Goal: Task Accomplishment & Management: Complete application form

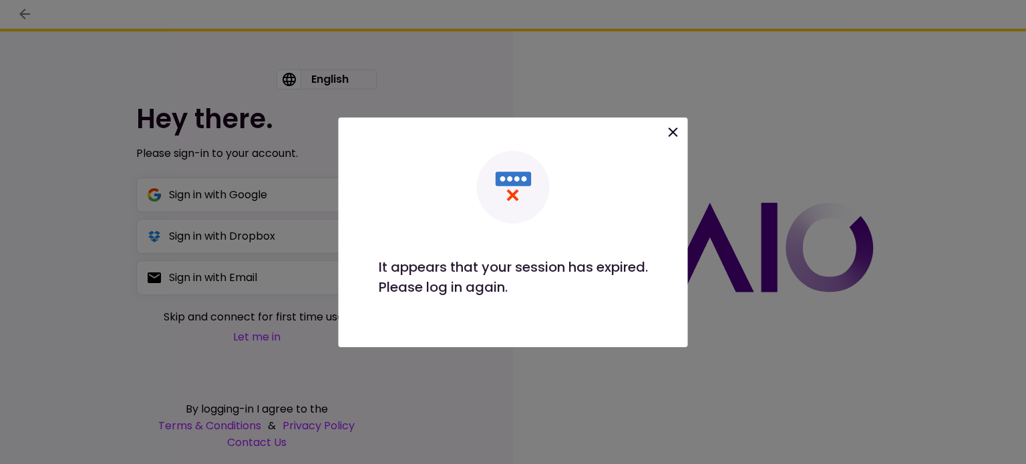
click at [628, 90] on div at bounding box center [513, 232] width 1026 height 464
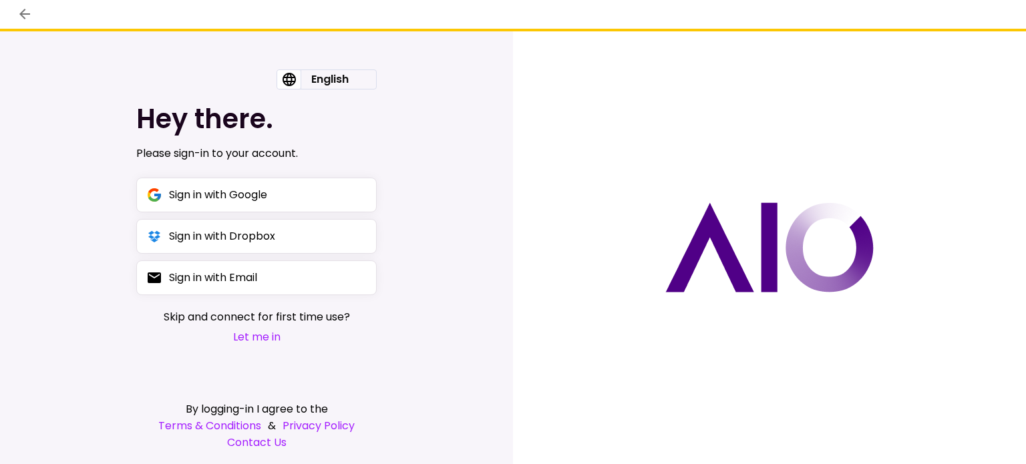
click at [255, 341] on button "Let me in" at bounding box center [257, 337] width 186 height 17
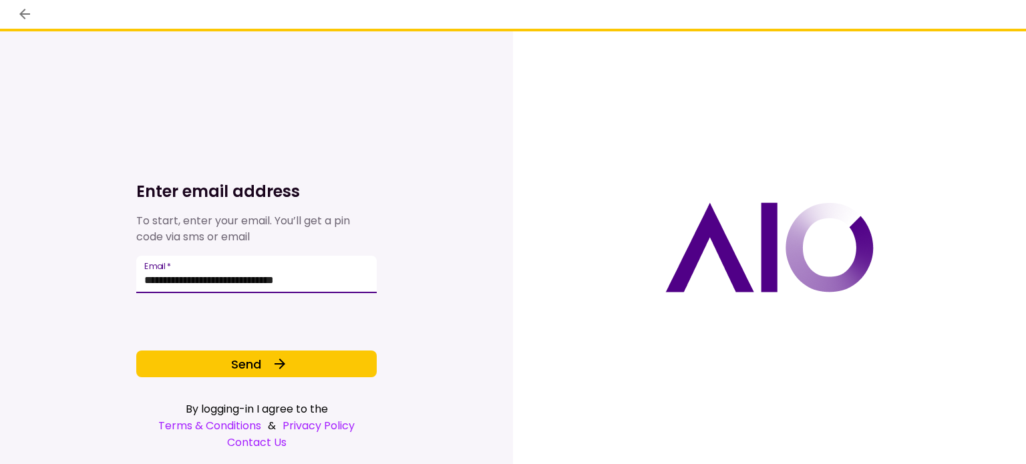
type input "**********"
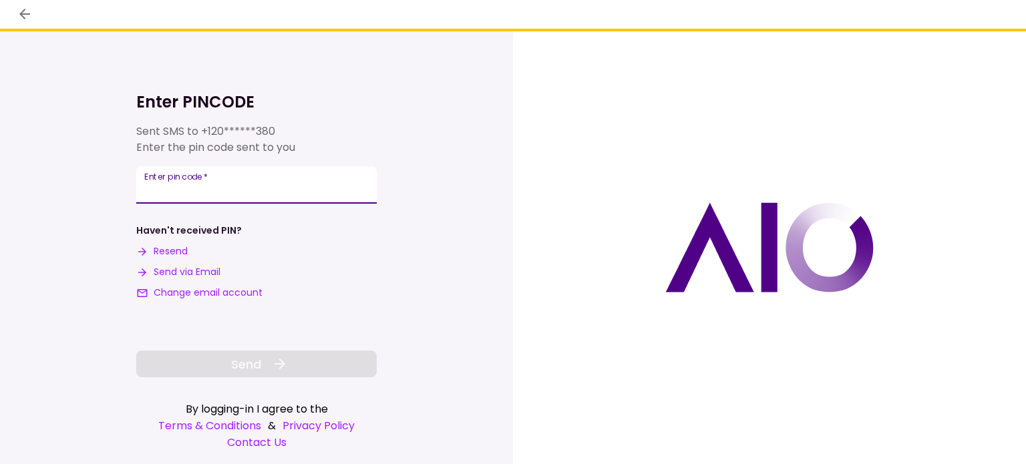
click at [153, 192] on input "**********" at bounding box center [256, 184] width 241 height 37
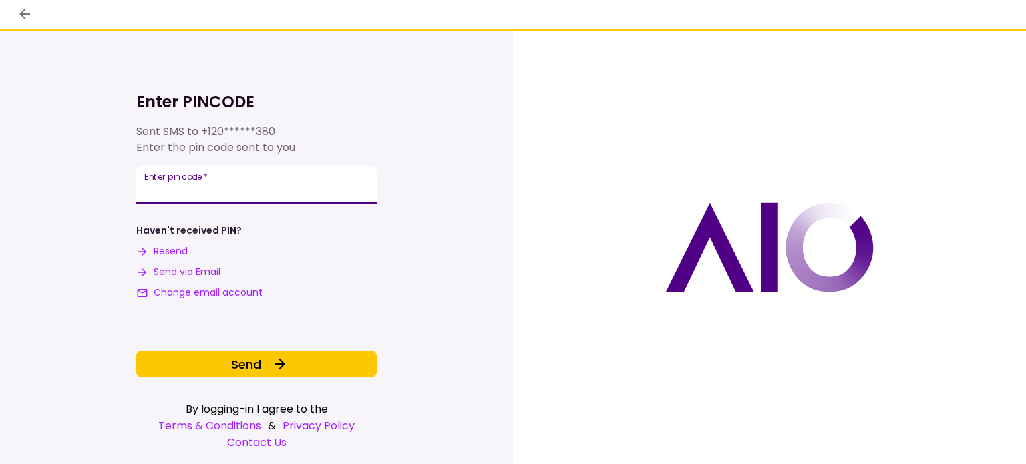
type input "******"
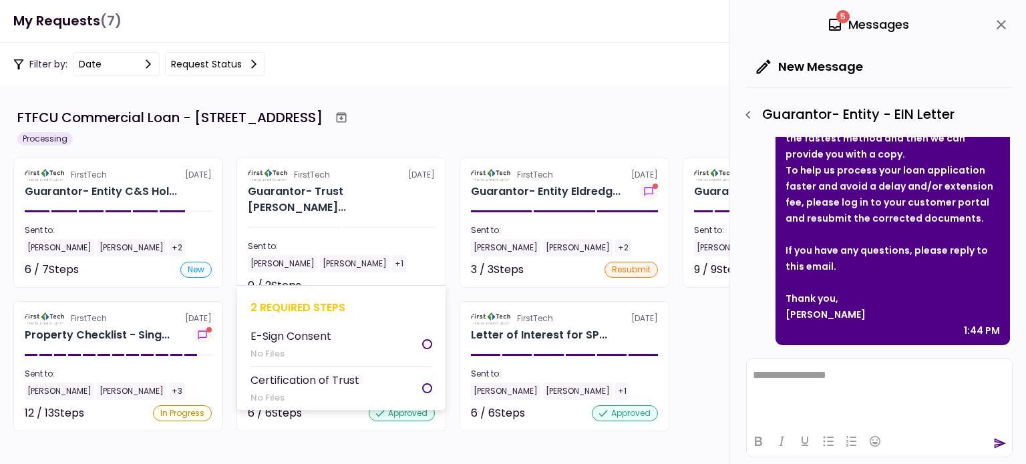
click at [430, 344] on div at bounding box center [427, 344] width 10 height 10
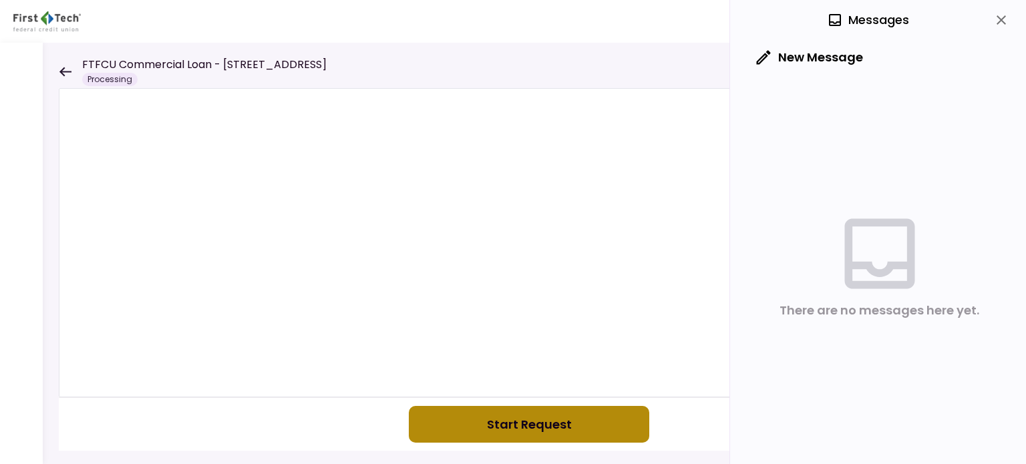
click at [481, 416] on button "Start Request" at bounding box center [529, 424] width 241 height 37
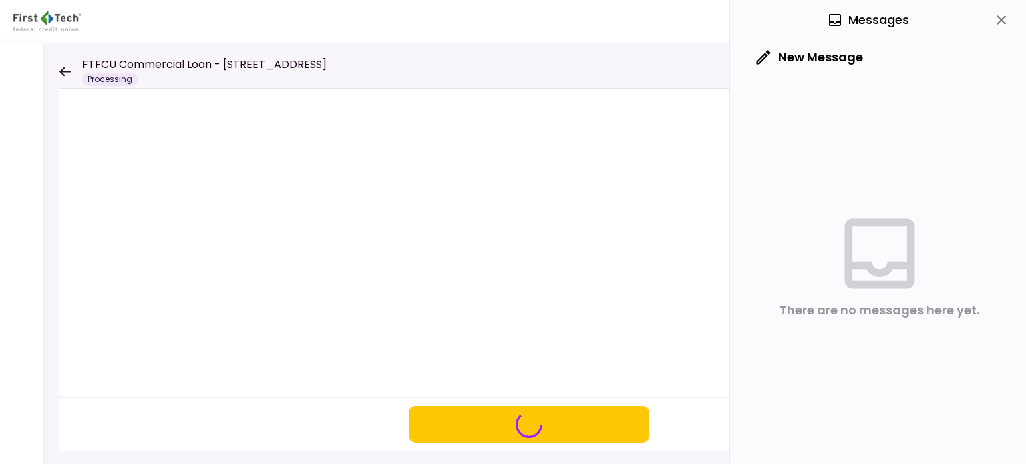
click at [61, 68] on icon at bounding box center [65, 72] width 13 height 10
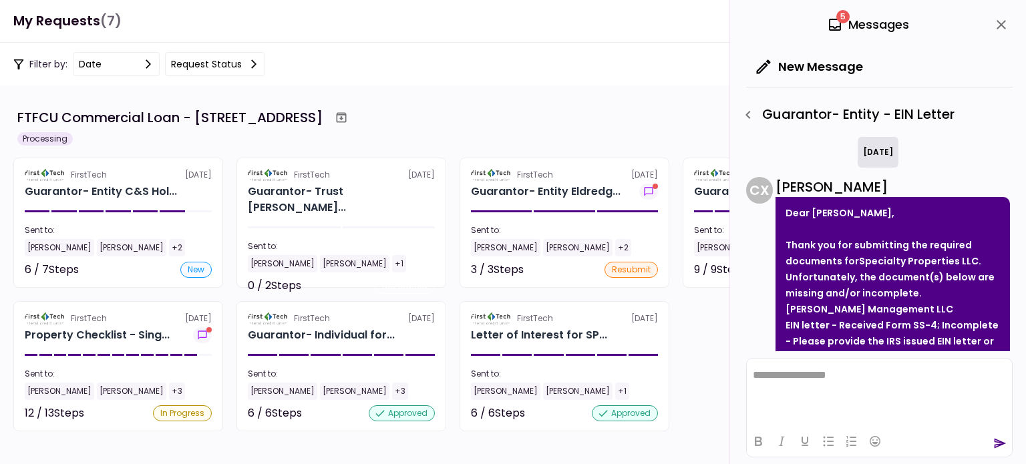
scroll to position [460, 0]
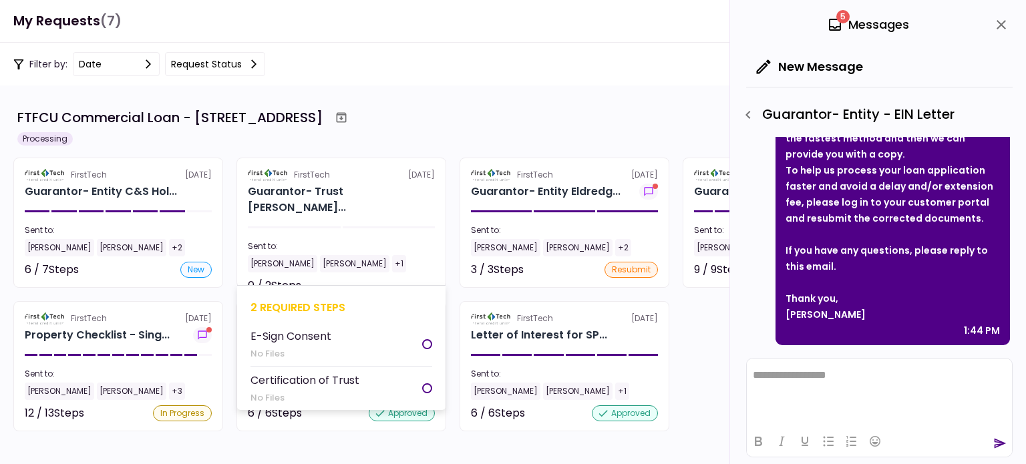
click at [424, 341] on div at bounding box center [427, 344] width 10 height 10
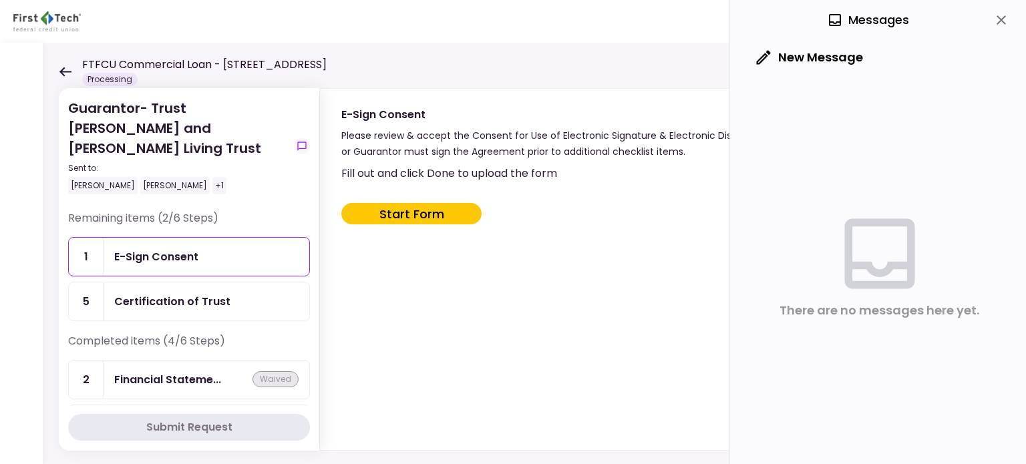
click at [410, 213] on button "Start Form" at bounding box center [411, 213] width 140 height 21
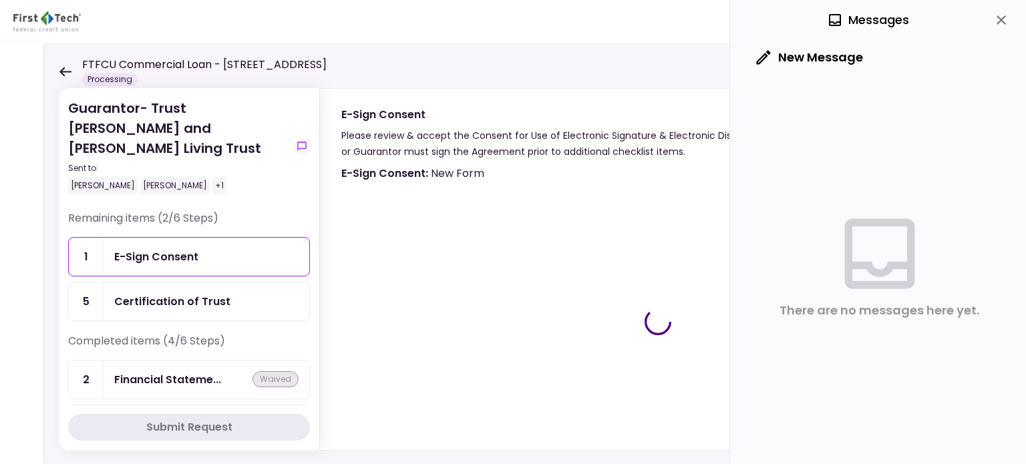
type input "***"
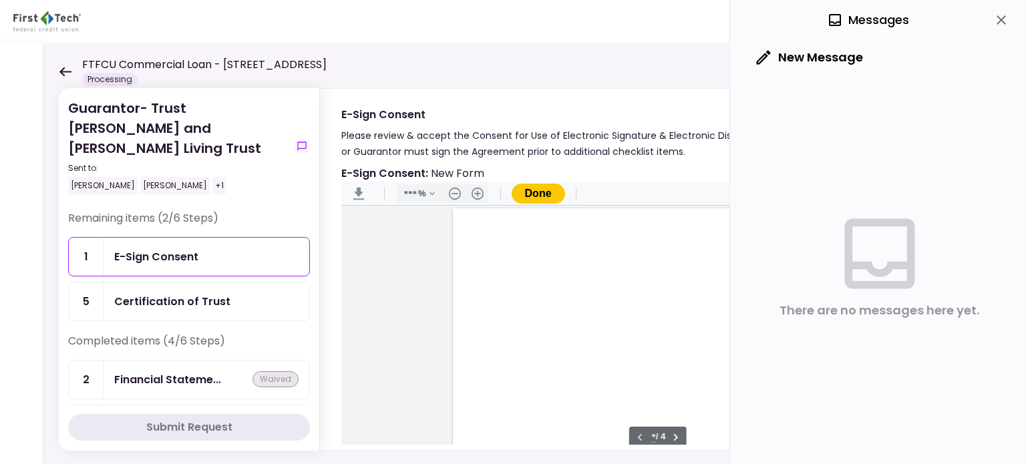
scroll to position [1, 0]
click at [418, 278] on main "Sign here" at bounding box center [657, 334] width 633 height 256
click at [530, 188] on button "Done" at bounding box center [538, 194] width 53 height 20
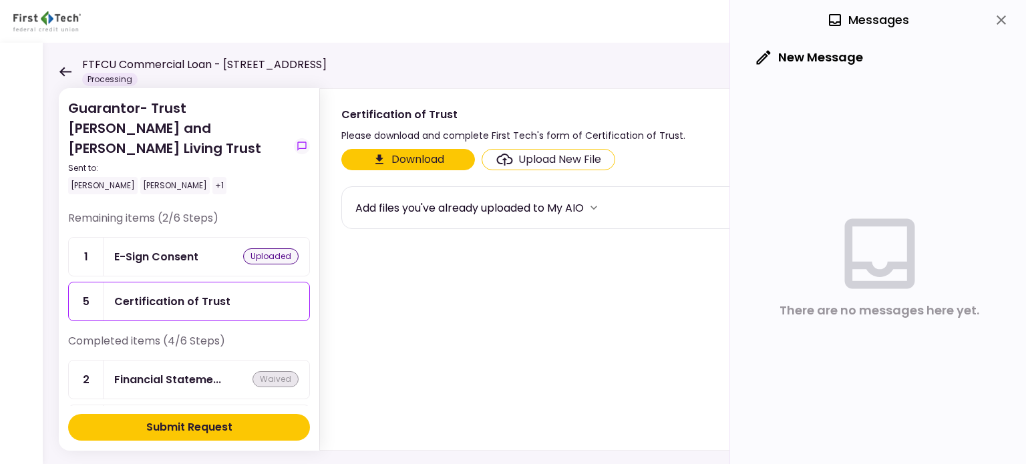
click at [418, 162] on button "Download" at bounding box center [408, 159] width 134 height 21
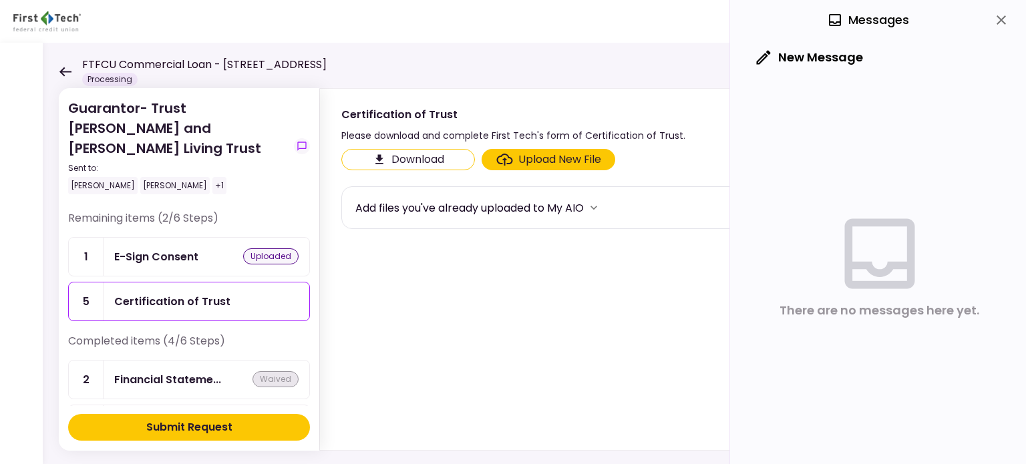
click at [188, 299] on div "Certification of Trust" at bounding box center [172, 301] width 116 height 17
click at [544, 160] on div "Upload New File" at bounding box center [560, 160] width 83 height 16
click at [0, 0] on input "Upload New File" at bounding box center [0, 0] width 0 height 0
click at [176, 259] on div "E-Sign Consent" at bounding box center [156, 257] width 84 height 17
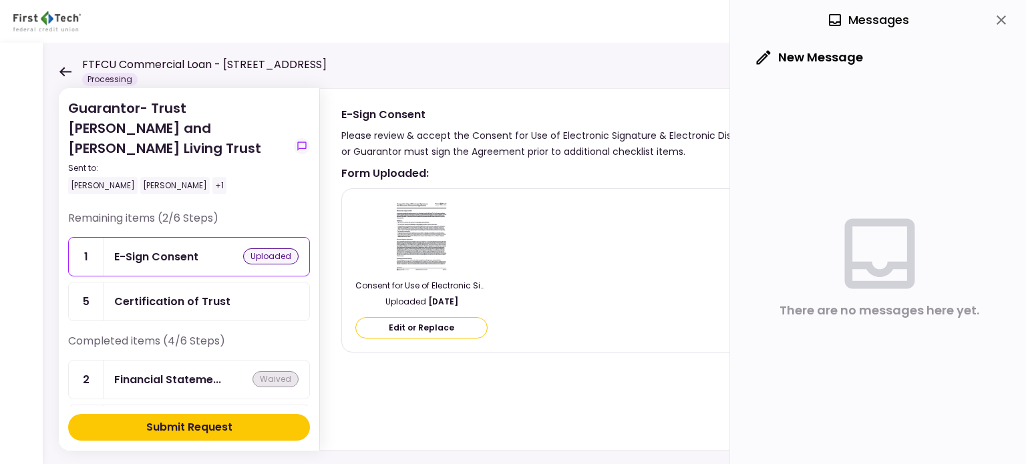
click at [188, 427] on div "Submit Request" at bounding box center [189, 428] width 86 height 16
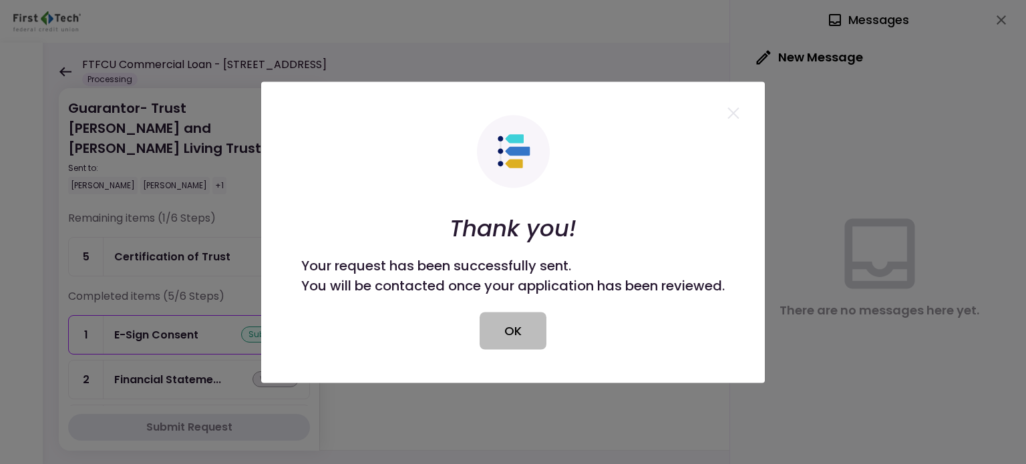
click at [513, 328] on button "OK" at bounding box center [513, 330] width 67 height 37
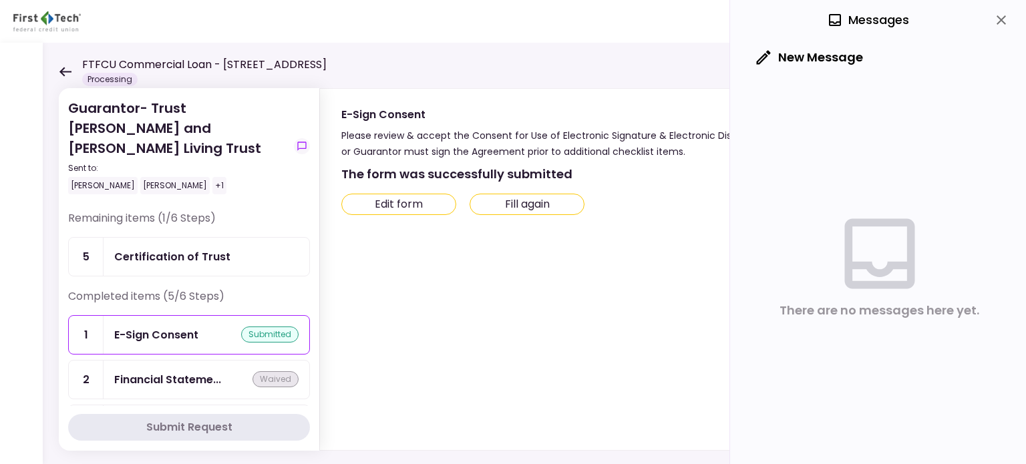
click at [396, 205] on button "Edit form" at bounding box center [398, 204] width 115 height 21
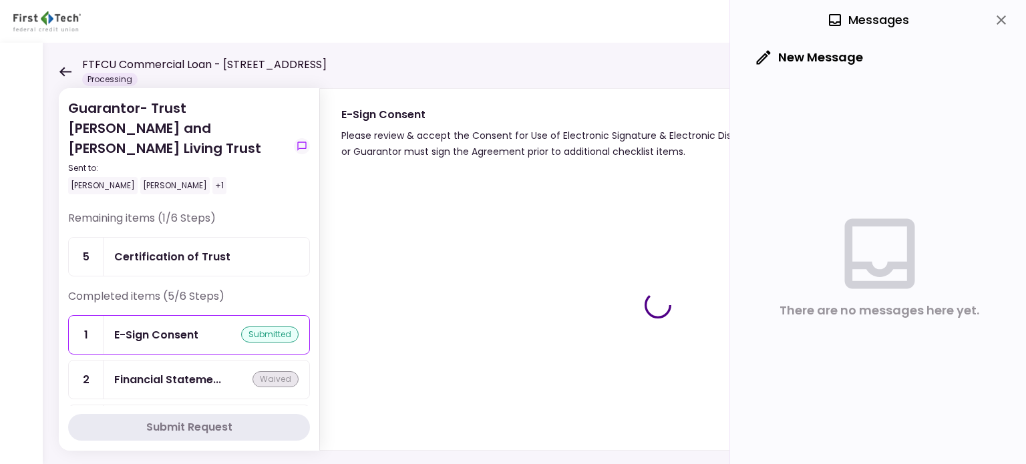
type input "***"
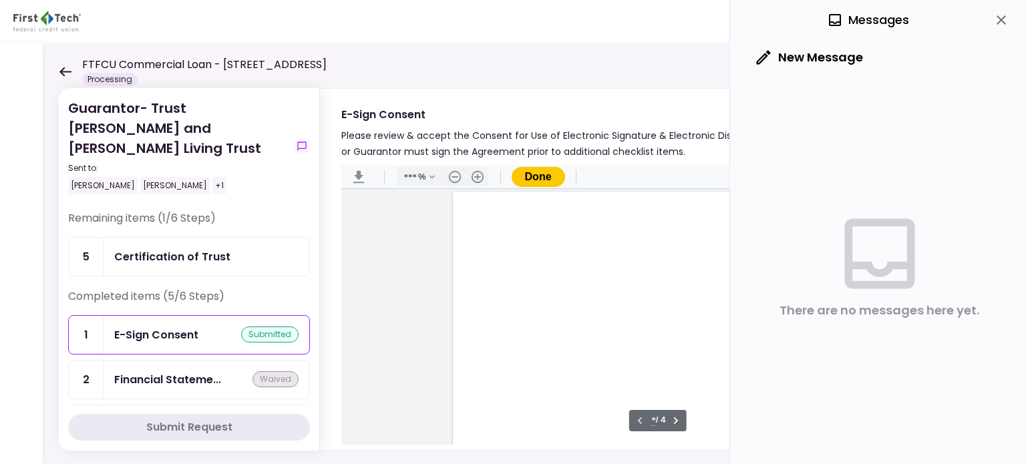
scroll to position [1, 0]
click at [761, 150] on div "There are no messages here yet." at bounding box center [879, 265] width 267 height 374
type input "*"
click at [478, 323] on div "Document Content" at bounding box center [482, 324] width 11 height 11
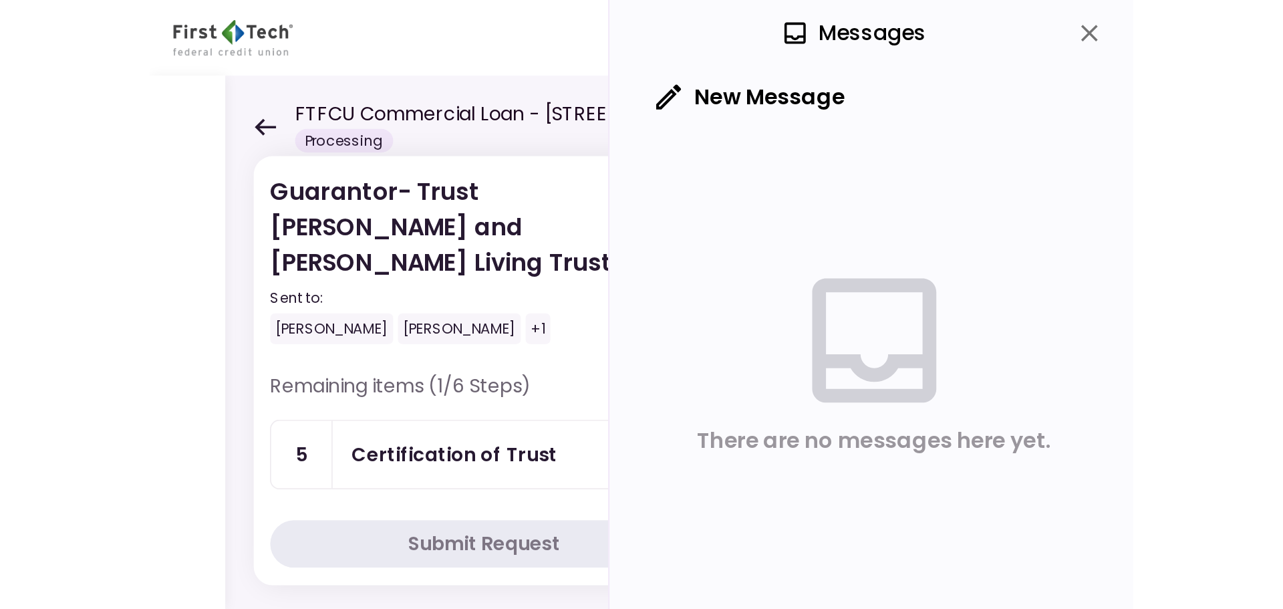
scroll to position [1738, 0]
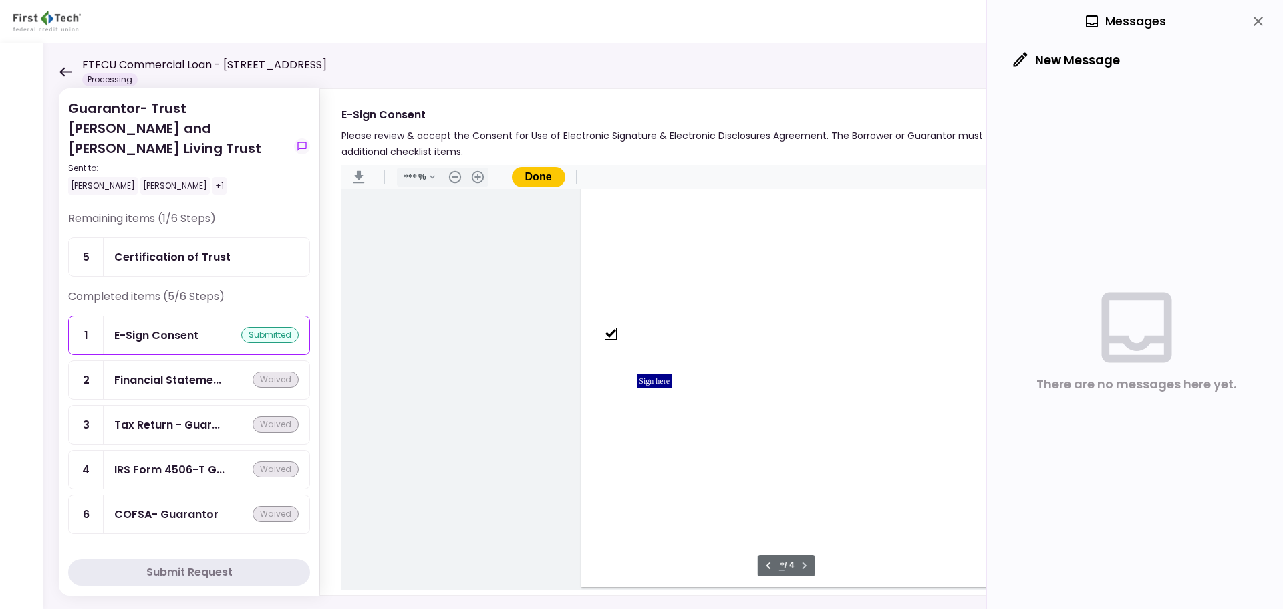
click at [647, 381] on div "Sign here" at bounding box center [654, 381] width 35 height 14
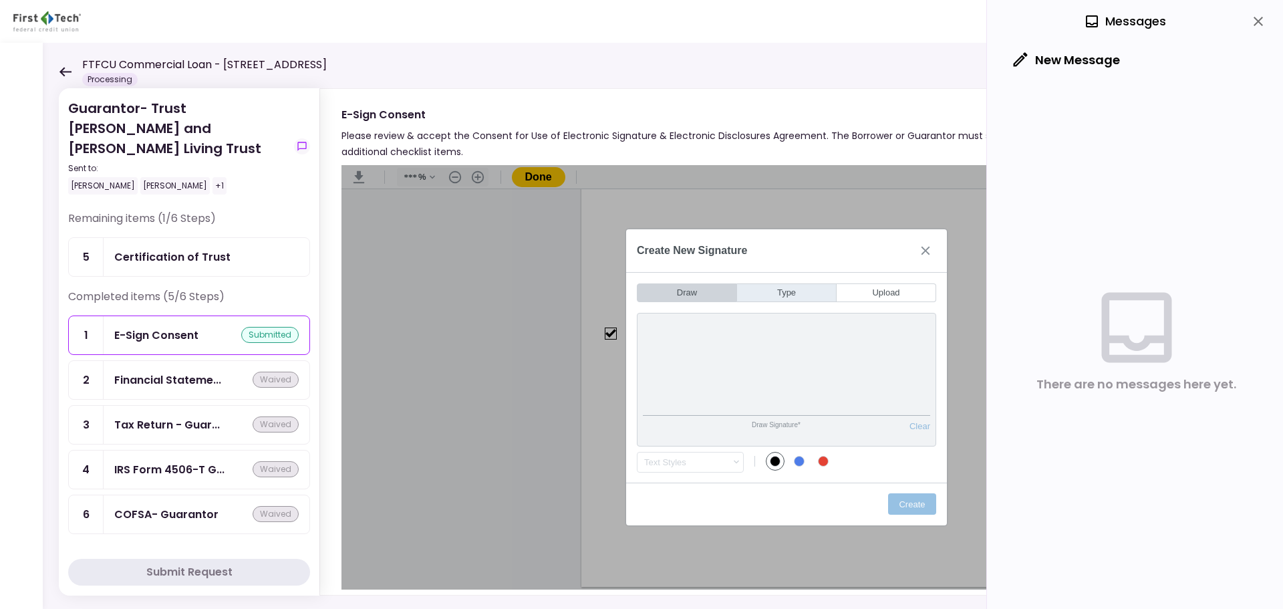
click at [794, 294] on button "Type" at bounding box center [787, 292] width 100 height 19
type input "*"
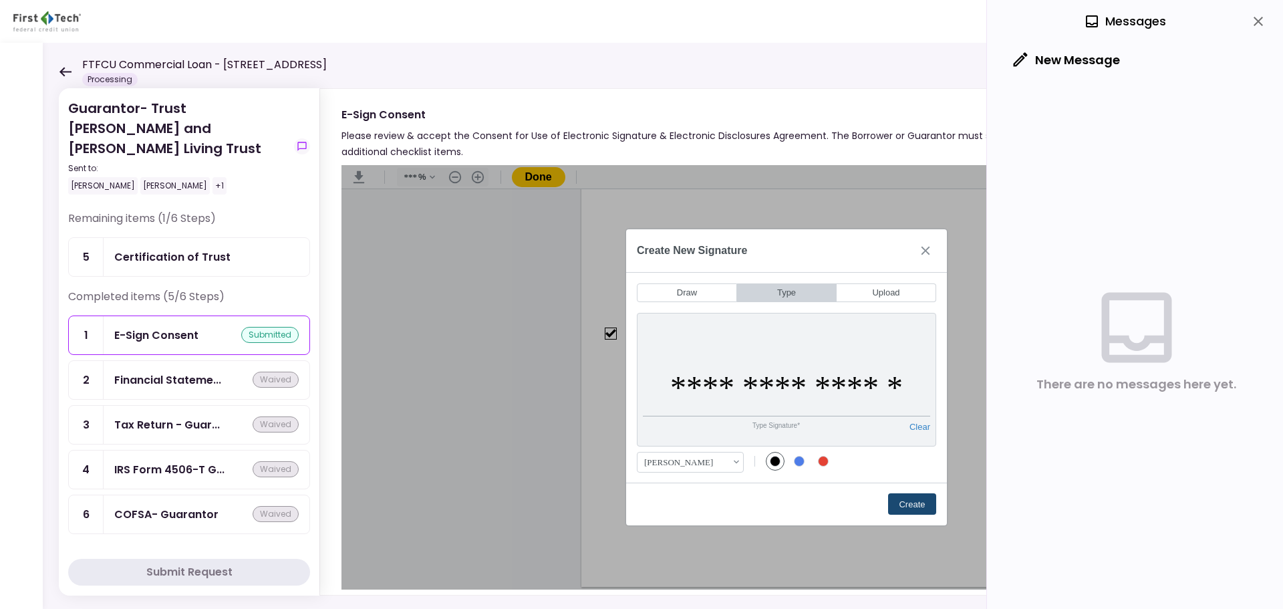
type input "**********"
click at [909, 464] on button "Create" at bounding box center [912, 503] width 48 height 21
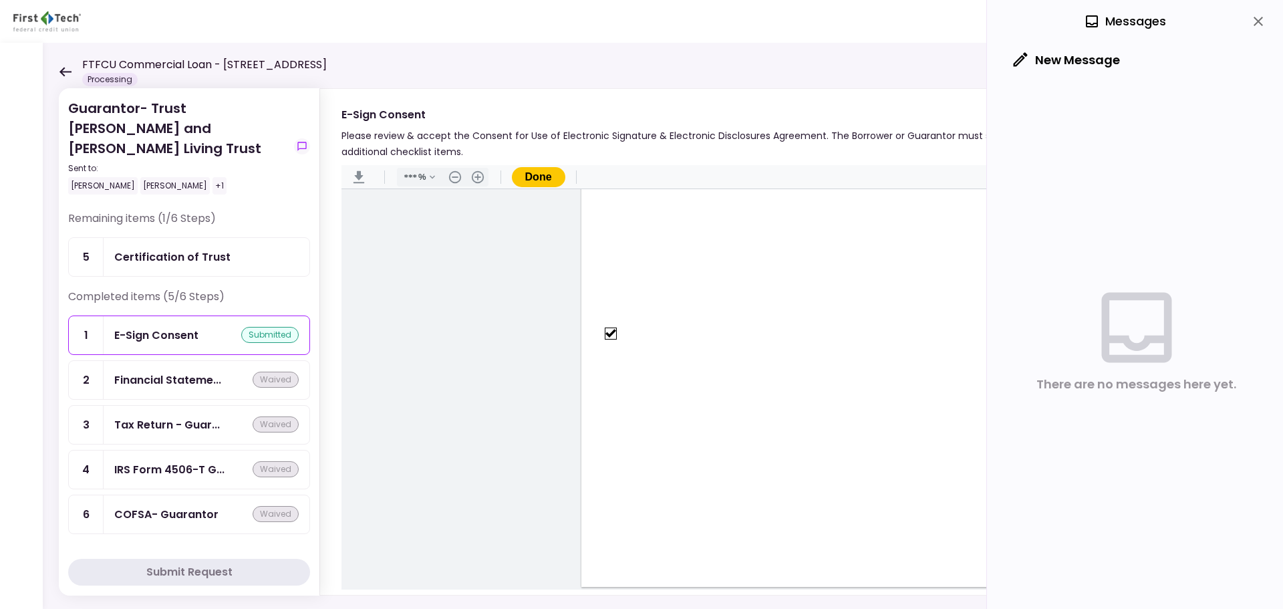
click at [539, 179] on button "Done" at bounding box center [538, 177] width 53 height 20
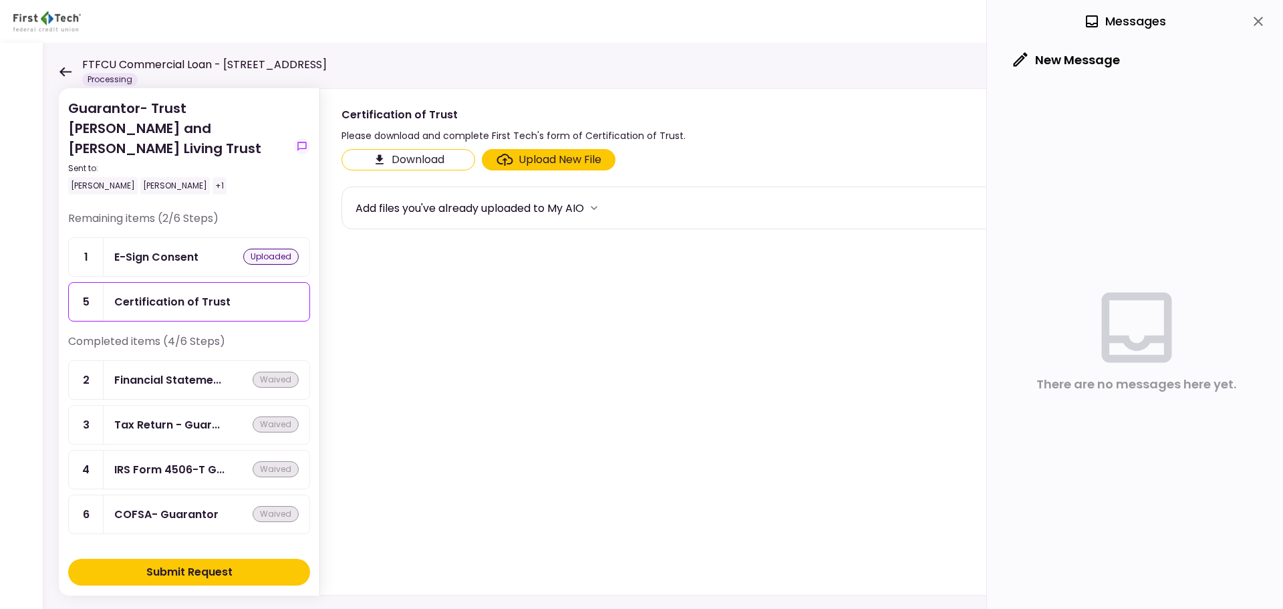
click at [192, 464] on div "Submit Request" at bounding box center [189, 572] width 86 height 16
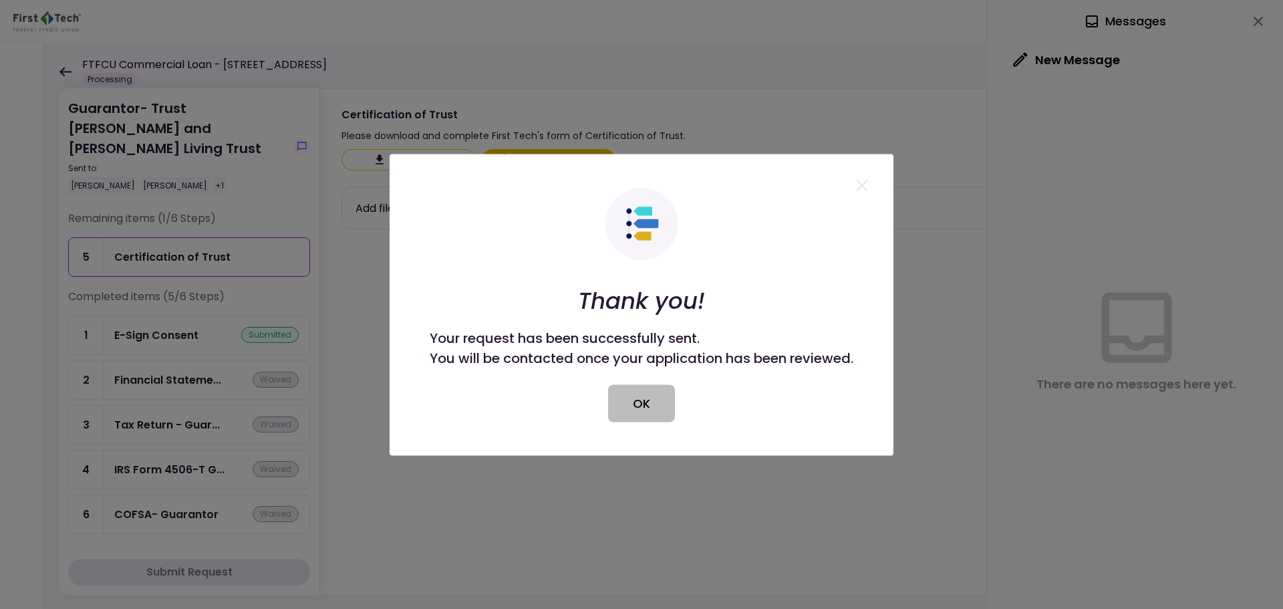
click at [643, 404] on button "OK" at bounding box center [641, 402] width 67 height 37
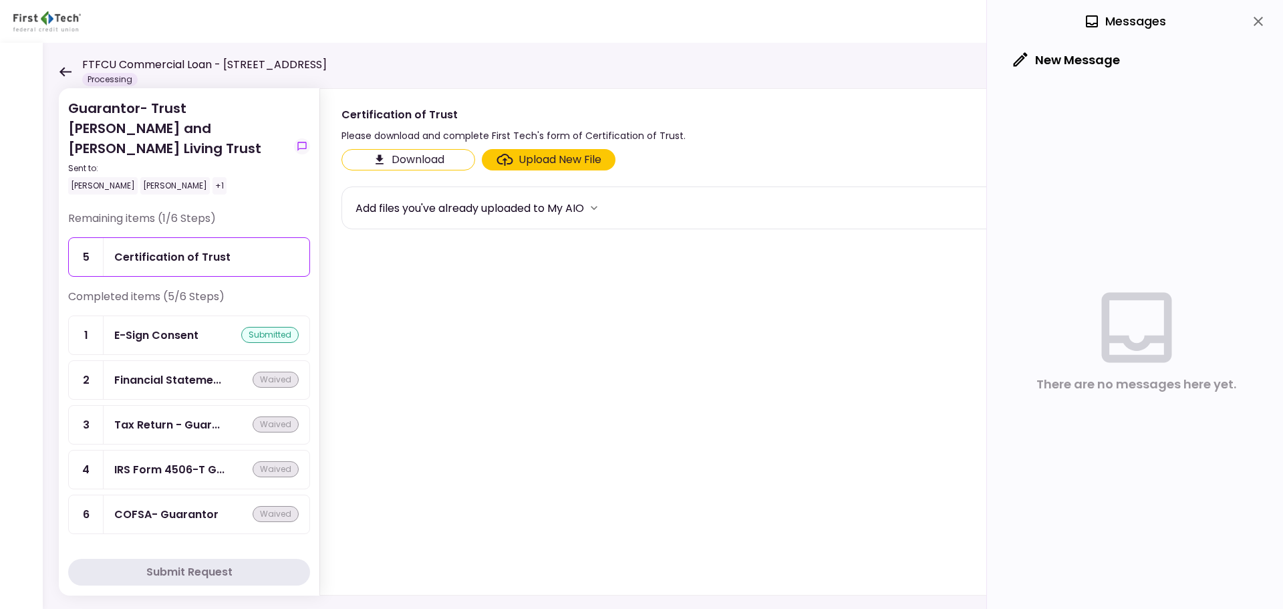
click at [402, 158] on button "Download" at bounding box center [408, 159] width 134 height 21
click at [197, 257] on div "Certification of Trust" at bounding box center [172, 257] width 116 height 17
click at [546, 160] on div "Upload New File" at bounding box center [560, 160] width 83 height 16
click at [0, 0] on input "Upload New File" at bounding box center [0, 0] width 0 height 0
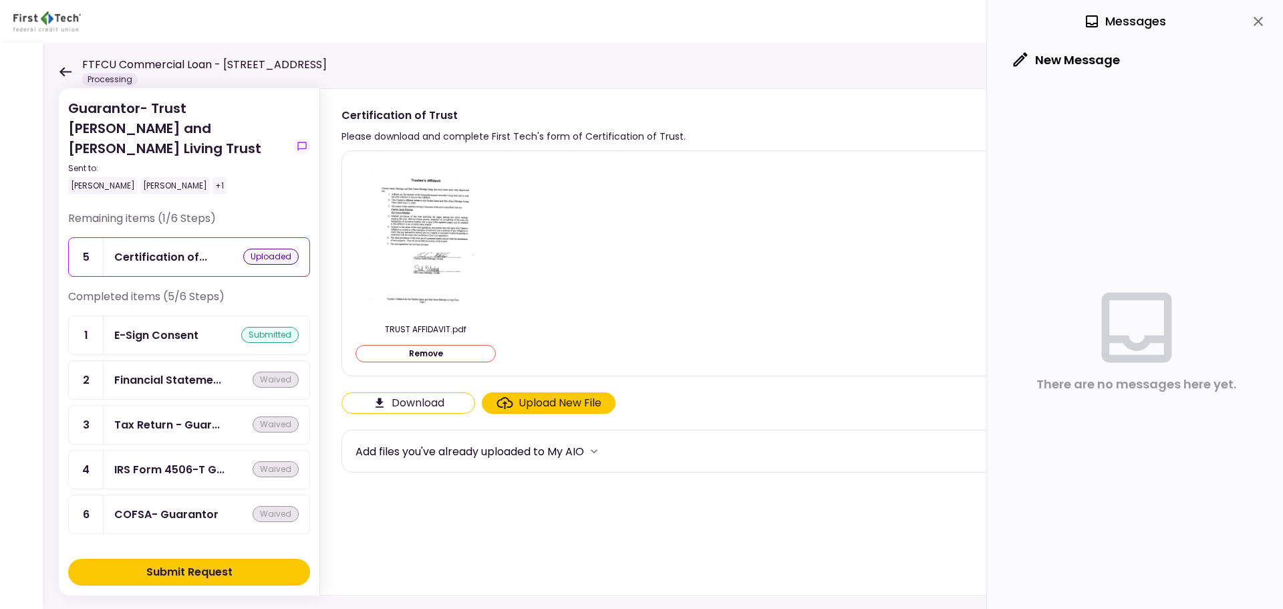
click at [186, 464] on div "Submit Request" at bounding box center [189, 572] width 86 height 16
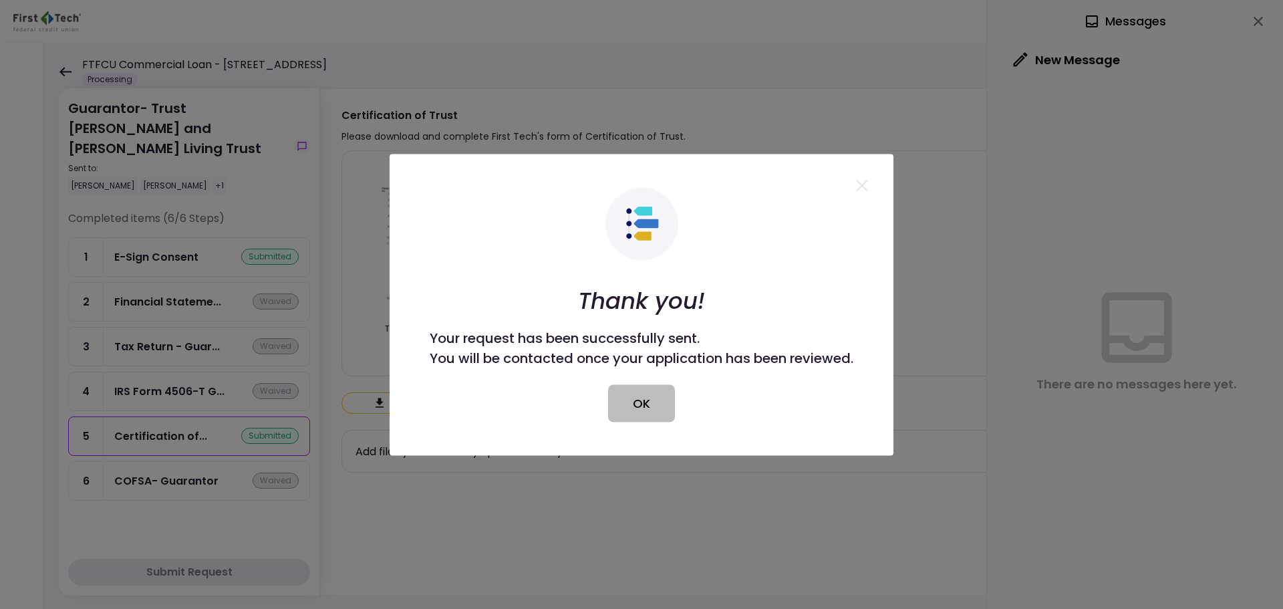
click at [627, 398] on button "OK" at bounding box center [641, 402] width 67 height 37
